Goal: Find specific page/section

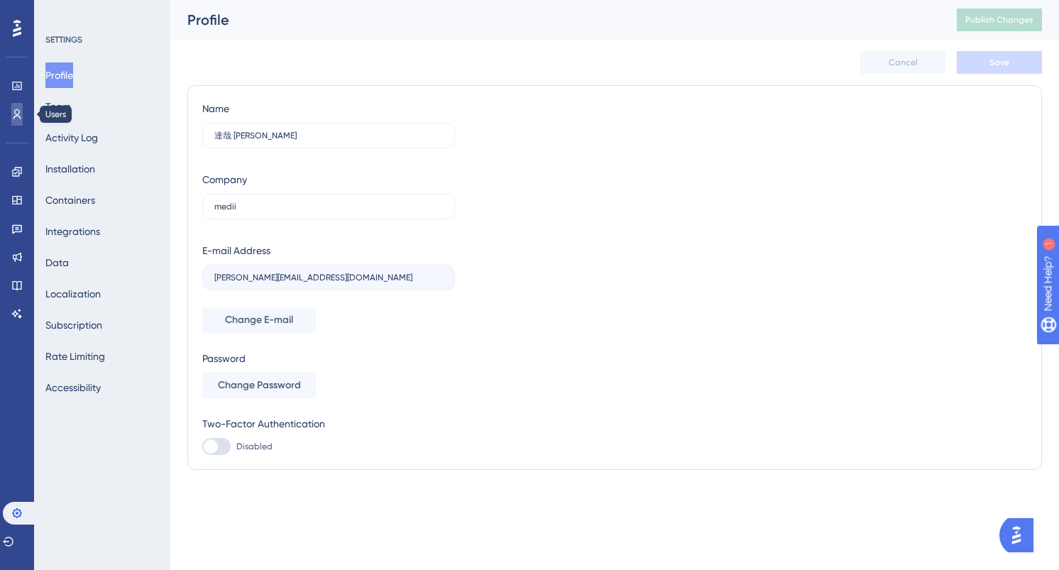
click at [11, 111] on link at bounding box center [16, 114] width 11 height 23
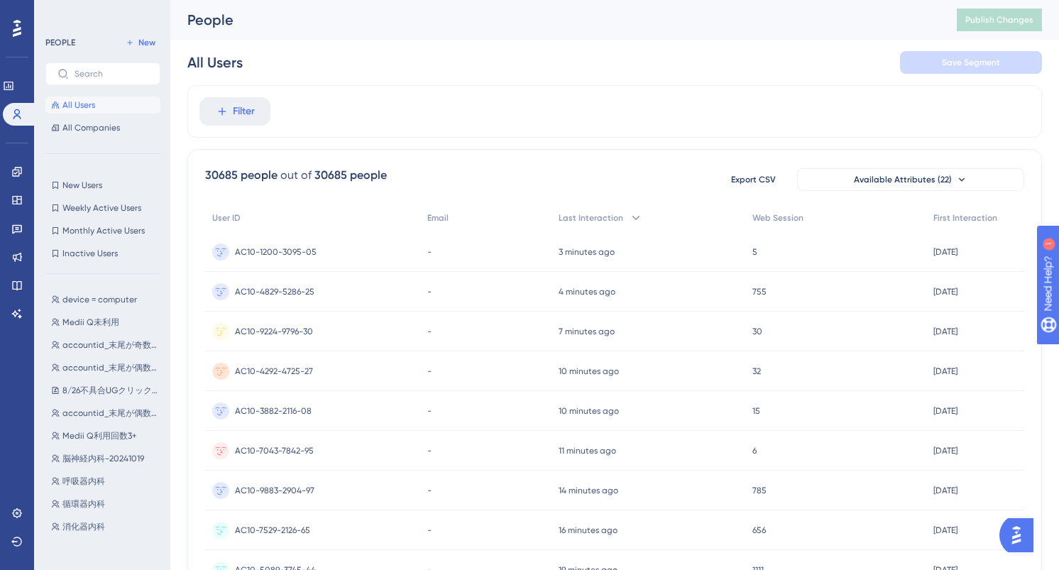
click at [1024, 534] on img "Open AI Assistant Launcher" at bounding box center [1017, 536] width 26 height 26
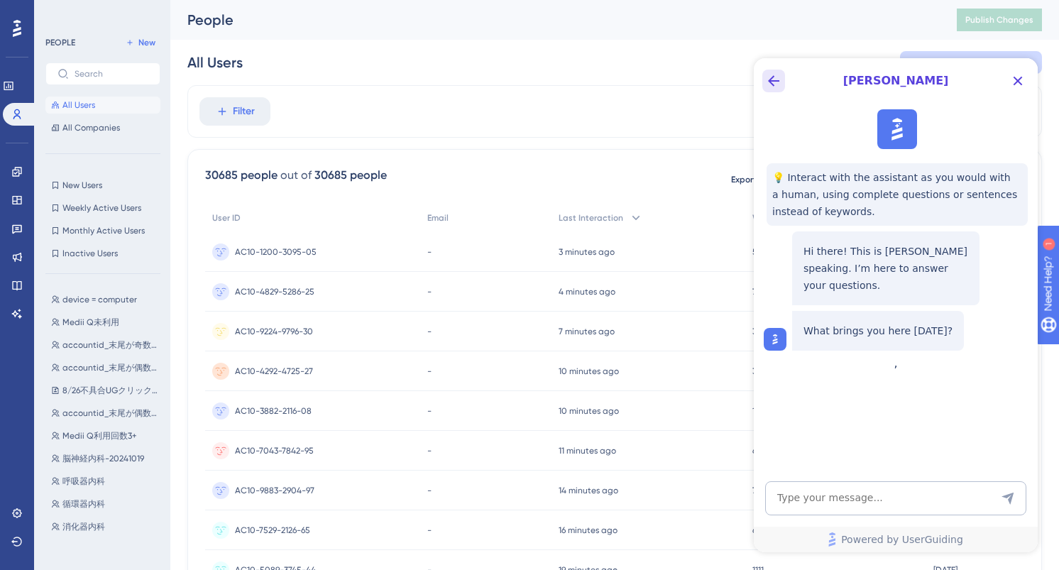
click at [770, 74] on icon "Back Button" at bounding box center [773, 80] width 17 height 17
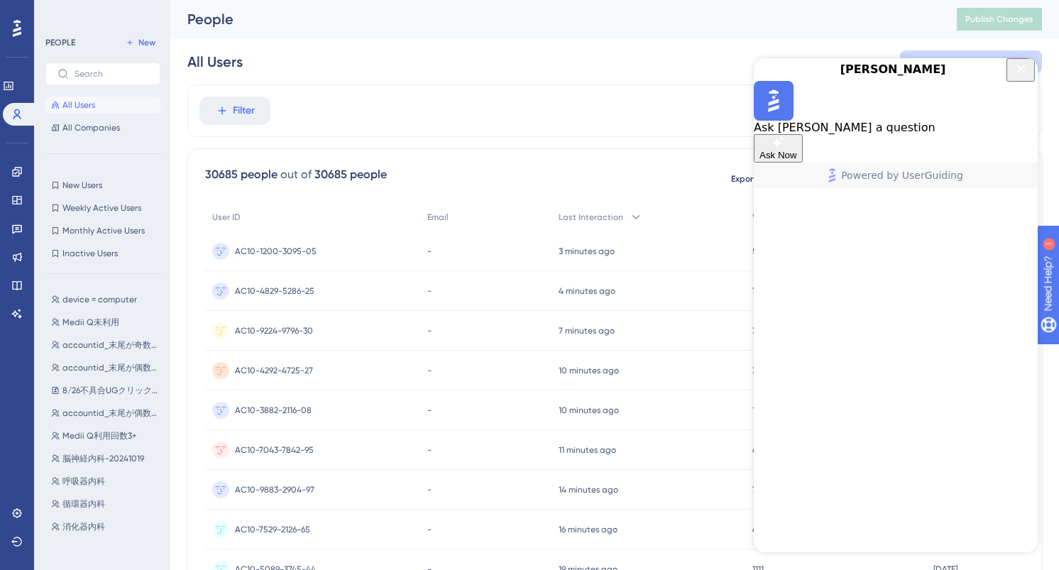
click at [1022, 77] on icon "Close Button" at bounding box center [1020, 68] width 17 height 17
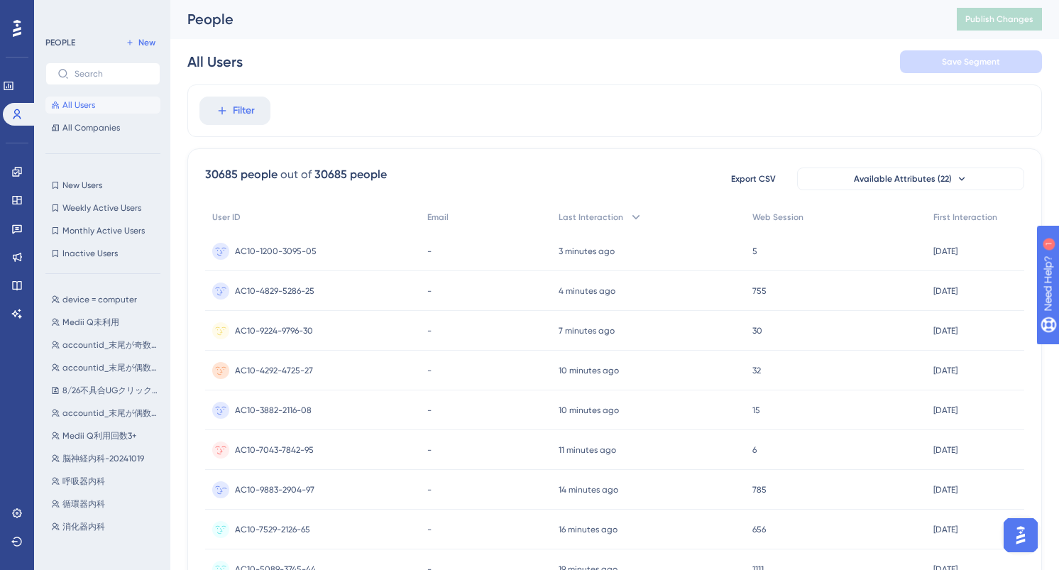
scroll to position [0, 0]
click at [1006, 532] on button "Open AI Assistant Launcher" at bounding box center [1021, 535] width 34 height 34
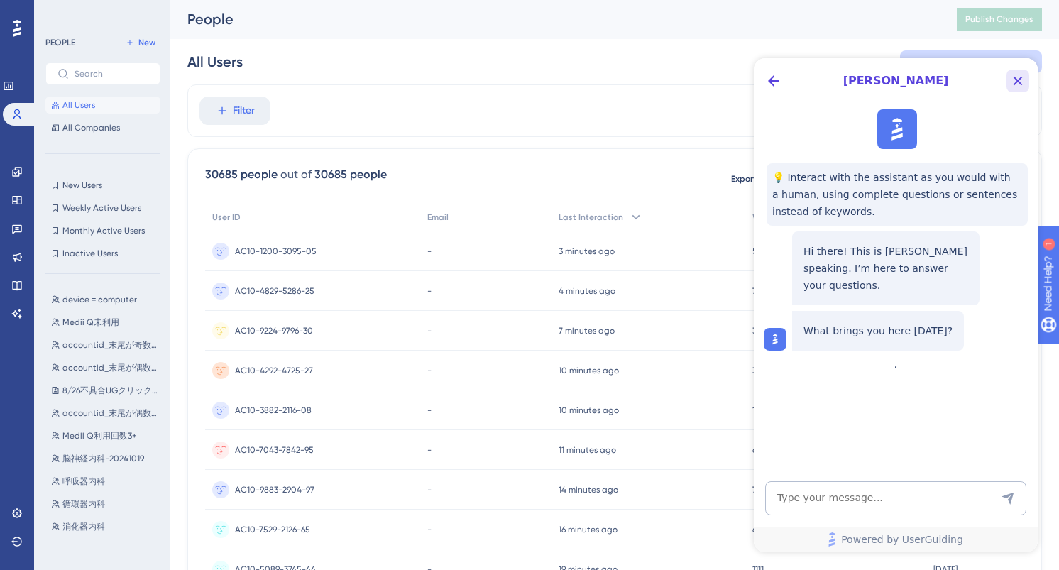
click at [1020, 87] on icon "Close Button" at bounding box center [1018, 80] width 17 height 17
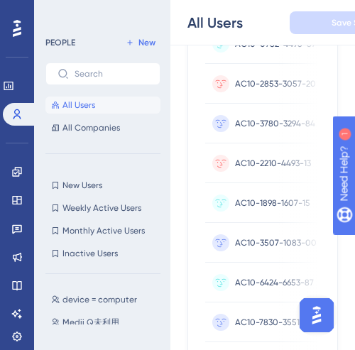
scroll to position [572, 0]
click at [321, 317] on img "Open AI Assistant Launcher" at bounding box center [317, 315] width 26 height 26
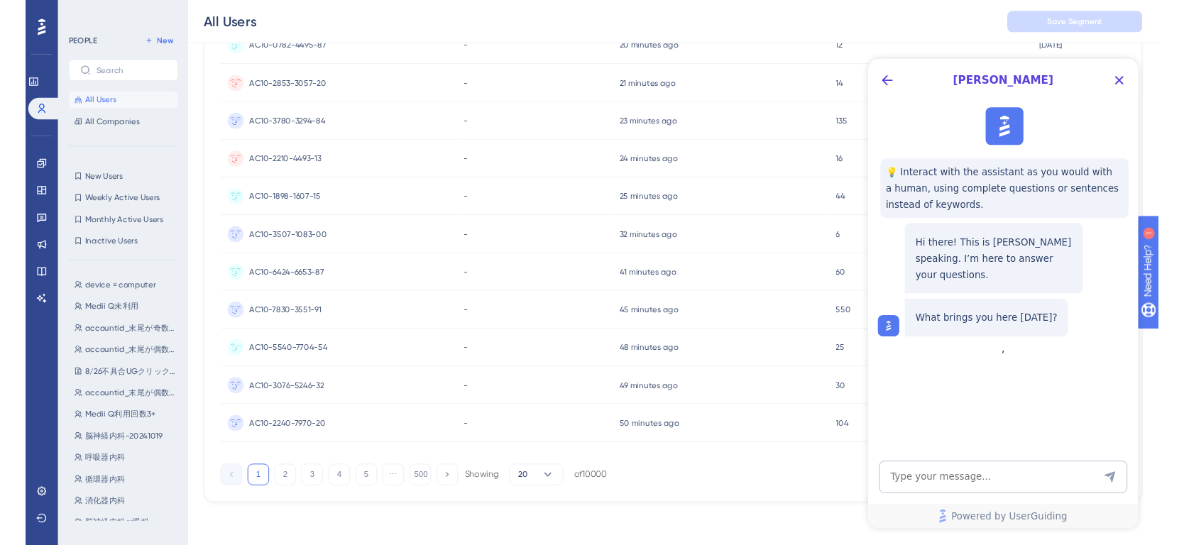
scroll to position [569, 0]
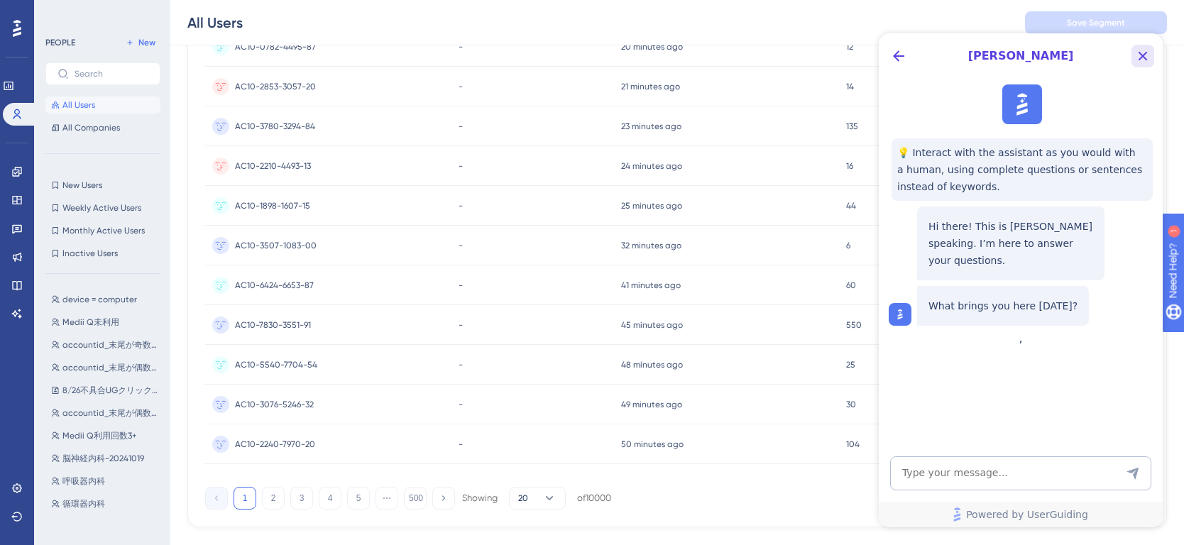
drag, startPoint x: 1144, startPoint y: 55, endPoint x: 1686, endPoint y: 181, distance: 556.8
click at [1059, 55] on icon "Close Button" at bounding box center [1143, 56] width 9 height 9
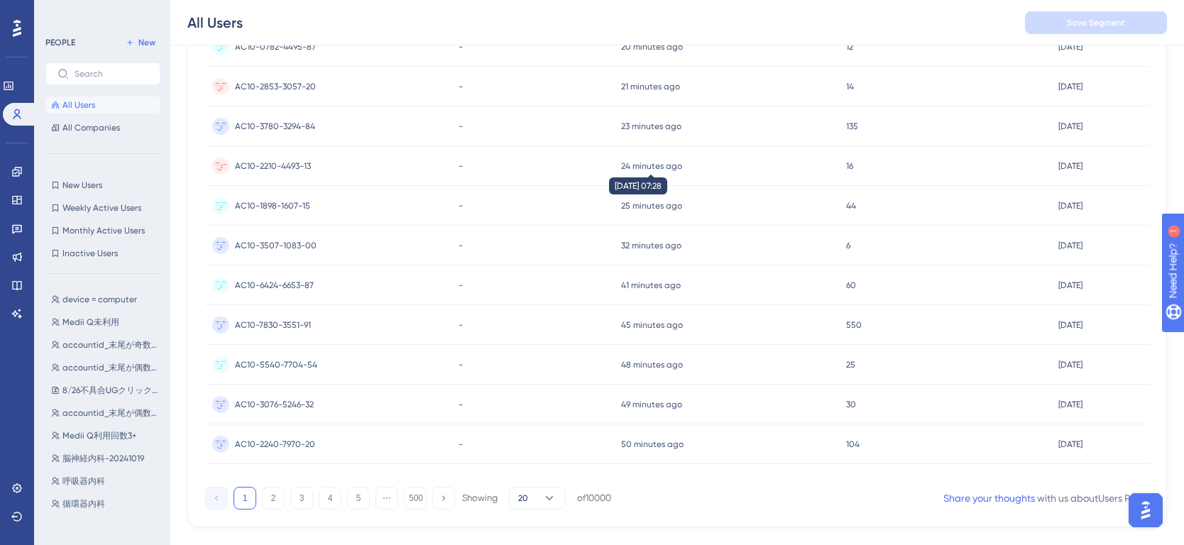
scroll to position [0, 0]
click at [13, 82] on icon at bounding box center [8, 86] width 9 height 9
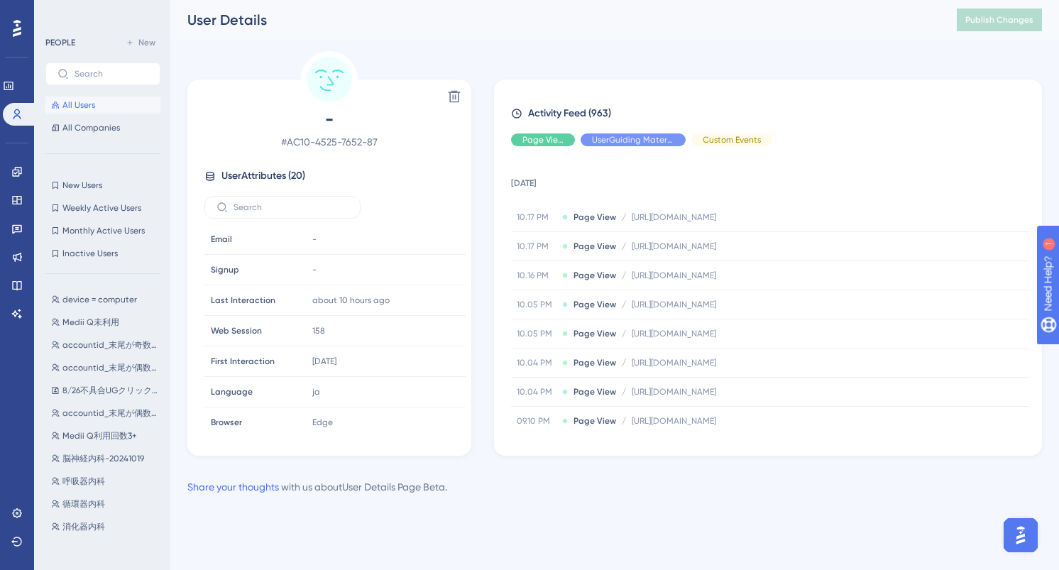
scroll to position [402, 0]
